Goal: Check status: Check status

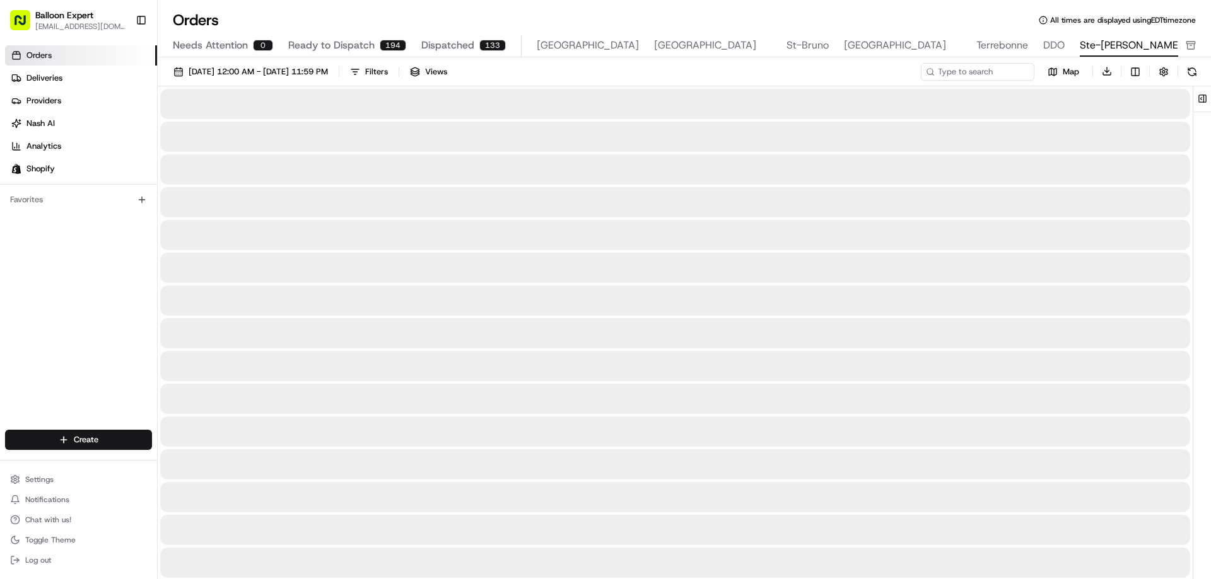
click at [1079, 51] on span "Ste-[PERSON_NAME]" at bounding box center [1130, 45] width 102 height 15
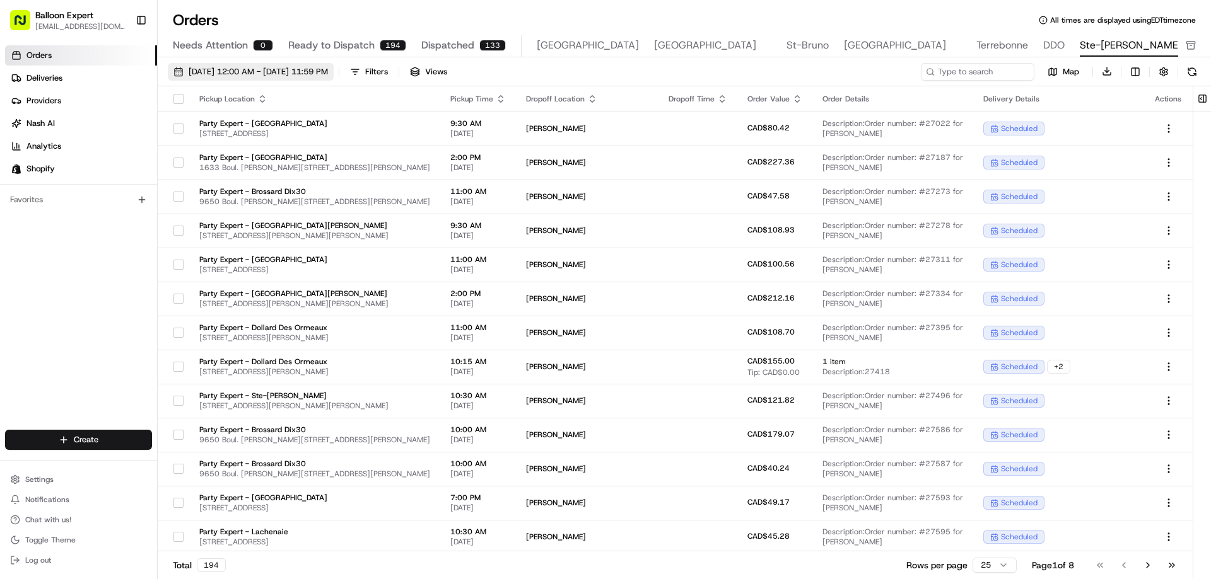
click at [319, 73] on span "[DATE] 12:00 AM - [DATE] 11:59 PM" at bounding box center [258, 71] width 139 height 11
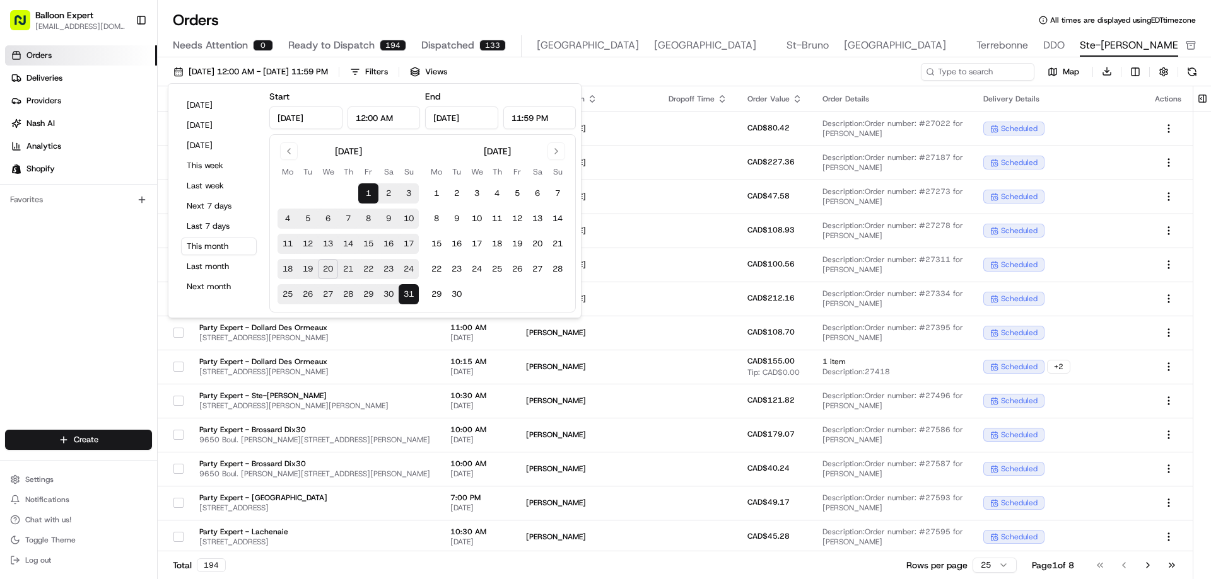
click at [391, 239] on button "16" at bounding box center [388, 244] width 20 height 20
type input "[DATE]"
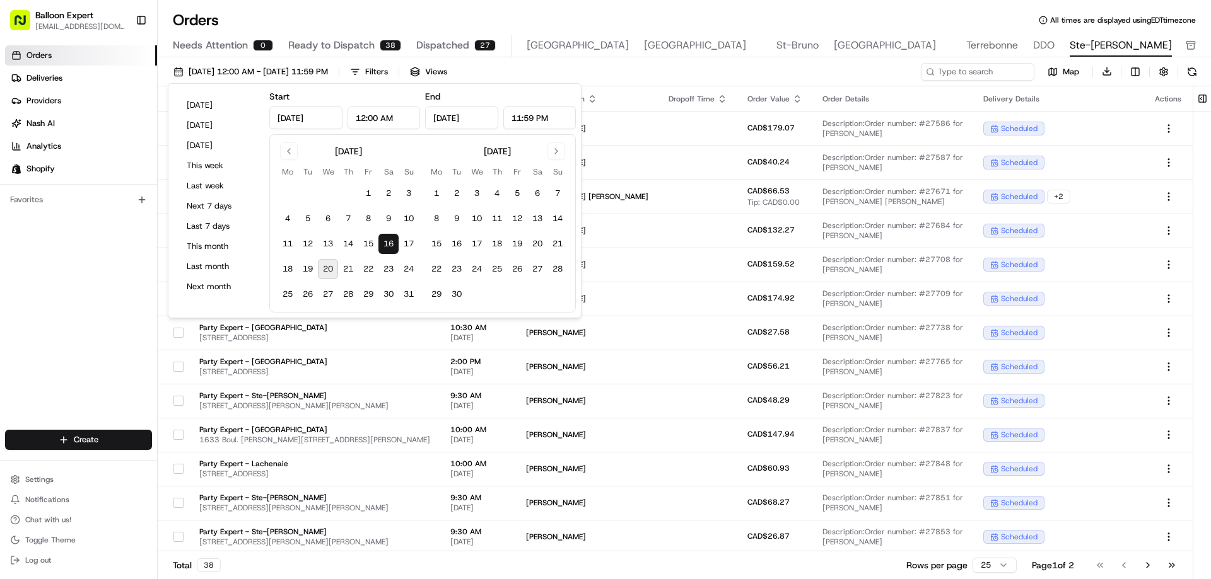
click at [883, 91] on th "Order Details" at bounding box center [892, 98] width 161 height 25
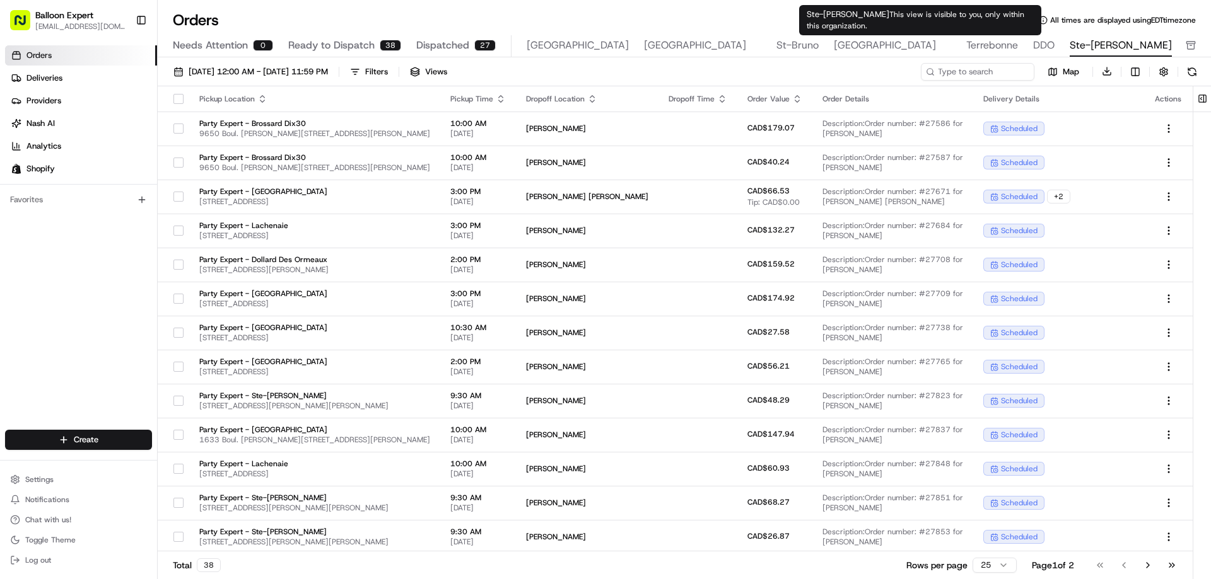
click at [1069, 50] on span "Ste-[PERSON_NAME]" at bounding box center [1120, 45] width 102 height 15
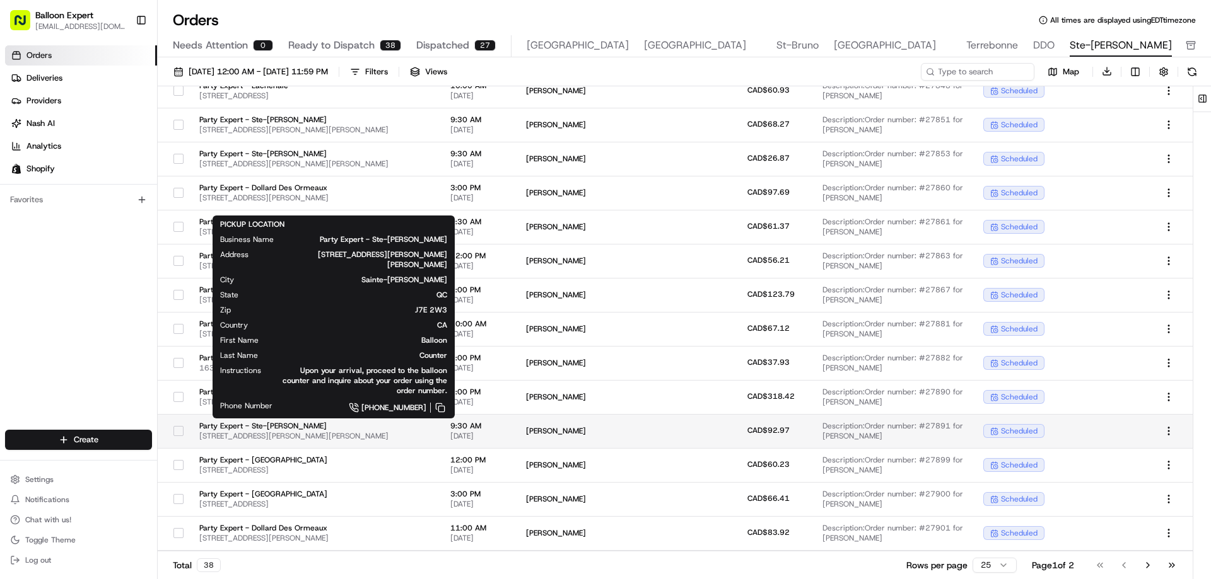
scroll to position [410, 0]
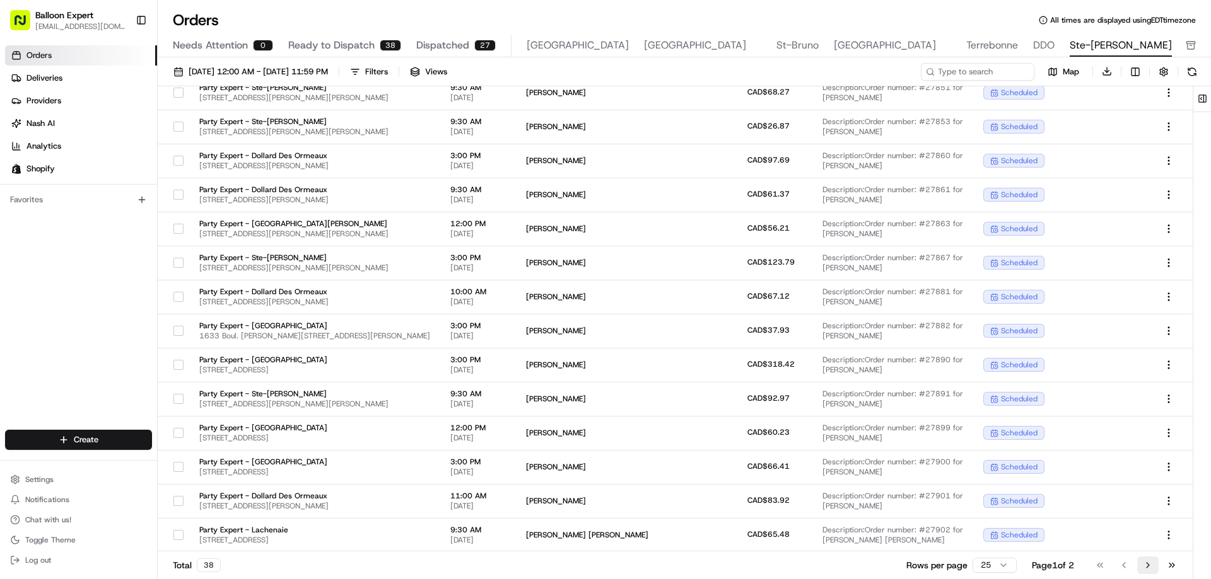
click at [1150, 561] on button "Go to next page" at bounding box center [1147, 566] width 21 height 18
